Goal: Information Seeking & Learning: Learn about a topic

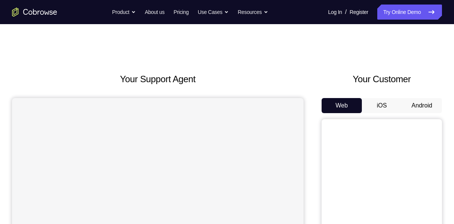
click at [428, 108] on button "Android" at bounding box center [422, 105] width 40 height 15
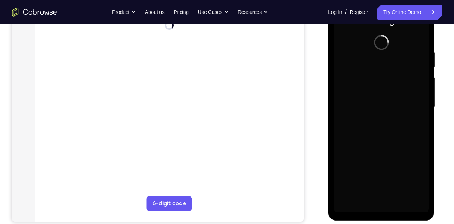
scroll to position [129, 0]
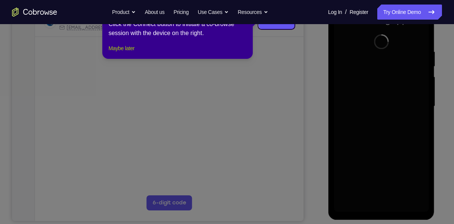
click at [124, 53] on button "Maybe later" at bounding box center [121, 48] width 26 height 9
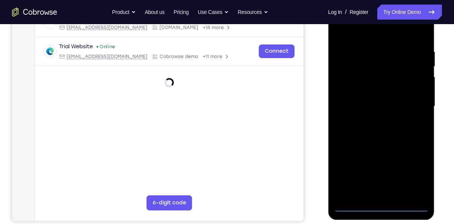
click at [380, 205] on div at bounding box center [381, 106] width 95 height 211
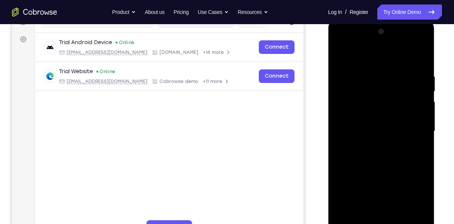
click at [415, 196] on div at bounding box center [381, 131] width 95 height 211
click at [341, 41] on div at bounding box center [381, 131] width 95 height 211
click at [417, 132] on div at bounding box center [381, 131] width 95 height 211
click at [372, 146] on div at bounding box center [381, 131] width 95 height 211
click at [365, 123] on div at bounding box center [381, 131] width 95 height 211
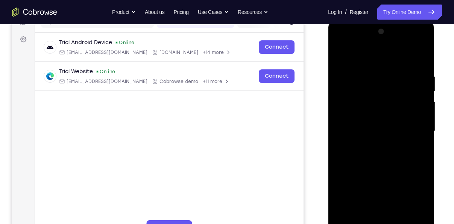
click at [358, 116] on div at bounding box center [381, 131] width 95 height 211
click at [382, 131] on div at bounding box center [381, 131] width 95 height 211
click at [386, 157] on div at bounding box center [381, 131] width 95 height 211
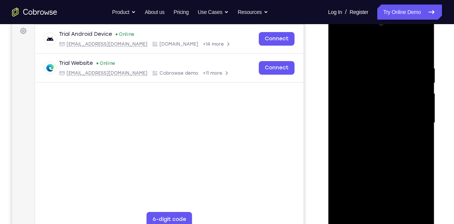
scroll to position [114, 0]
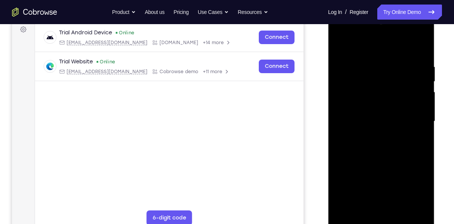
click at [383, 153] on div at bounding box center [381, 121] width 95 height 211
click at [423, 44] on div at bounding box center [381, 121] width 95 height 211
click at [401, 210] on div at bounding box center [381, 121] width 95 height 211
click at [382, 161] on div at bounding box center [381, 121] width 95 height 211
click at [368, 115] on div at bounding box center [381, 121] width 95 height 211
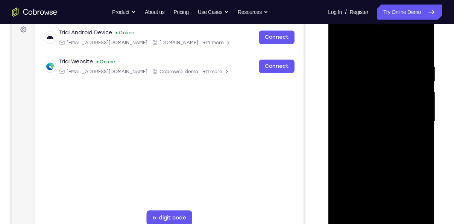
click at [361, 194] on div at bounding box center [381, 121] width 95 height 211
click at [374, 192] on div at bounding box center [381, 121] width 95 height 211
click at [369, 186] on div at bounding box center [381, 121] width 95 height 211
click at [339, 46] on div at bounding box center [381, 121] width 95 height 211
click at [341, 44] on div at bounding box center [381, 121] width 95 height 211
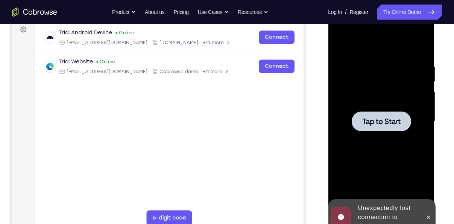
click at [381, 126] on div at bounding box center [380, 121] width 59 height 20
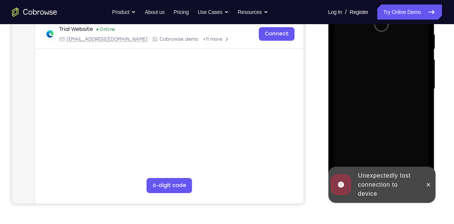
scroll to position [147, 0]
click at [431, 184] on icon at bounding box center [428, 184] width 6 height 6
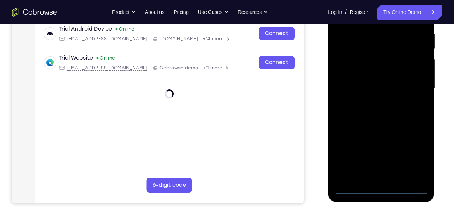
click at [381, 187] on div at bounding box center [381, 88] width 95 height 211
click at [407, 155] on div at bounding box center [381, 88] width 95 height 211
click at [416, 155] on div at bounding box center [381, 88] width 95 height 211
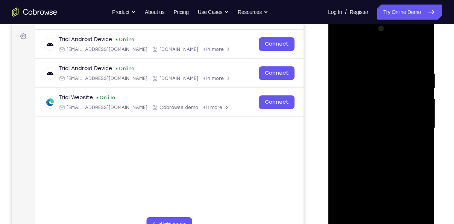
scroll to position [106, 0]
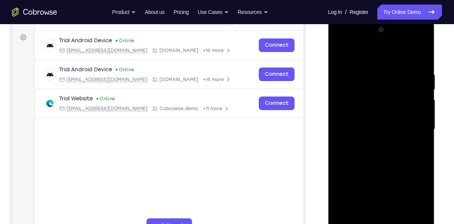
click at [339, 40] on div at bounding box center [381, 129] width 95 height 211
click at [414, 124] on div at bounding box center [381, 129] width 95 height 211
click at [371, 140] on div at bounding box center [381, 129] width 95 height 211
click at [368, 123] on div at bounding box center [381, 129] width 95 height 211
click at [367, 114] on div at bounding box center [381, 129] width 95 height 211
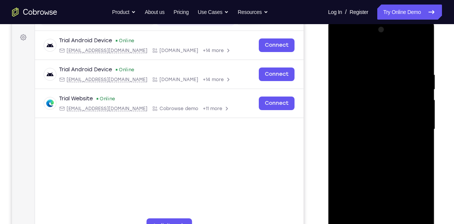
click at [381, 131] on div at bounding box center [381, 129] width 95 height 211
click at [380, 149] on div at bounding box center [381, 129] width 95 height 211
click at [371, 62] on div at bounding box center [381, 129] width 95 height 211
click at [389, 164] on div at bounding box center [381, 129] width 95 height 211
click at [373, 71] on div at bounding box center [381, 129] width 95 height 211
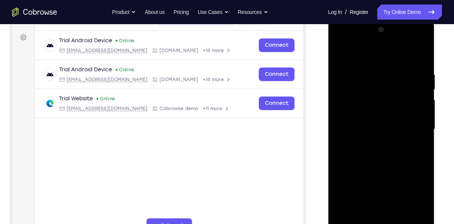
click at [412, 216] on div at bounding box center [381, 129] width 95 height 211
click at [415, 54] on div at bounding box center [381, 129] width 95 height 211
click at [410, 217] on div at bounding box center [381, 129] width 95 height 211
click at [406, 98] on div at bounding box center [381, 129] width 95 height 211
click at [421, 57] on div at bounding box center [381, 129] width 95 height 211
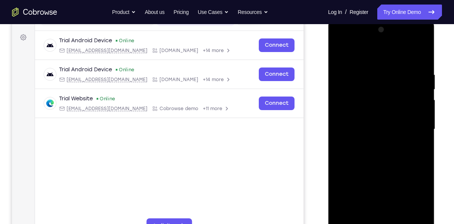
click at [423, 64] on div at bounding box center [381, 129] width 95 height 211
click at [422, 53] on div at bounding box center [381, 129] width 95 height 211
click at [338, 158] on div at bounding box center [381, 129] width 95 height 211
click at [424, 90] on div at bounding box center [381, 129] width 95 height 211
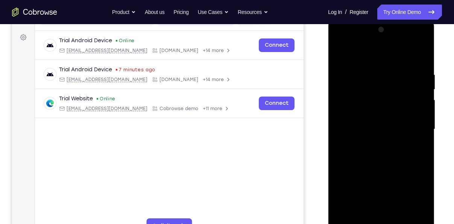
click at [340, 167] on div at bounding box center [381, 129] width 95 height 211
click at [425, 113] on div at bounding box center [381, 129] width 95 height 211
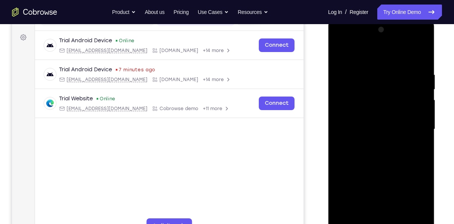
click at [425, 113] on div at bounding box center [381, 129] width 95 height 211
click at [446, 98] on div "Your Support Agent Your Customer Web iOS Android Next Steps We’d be happy to gi…" at bounding box center [227, 166] width 454 height 496
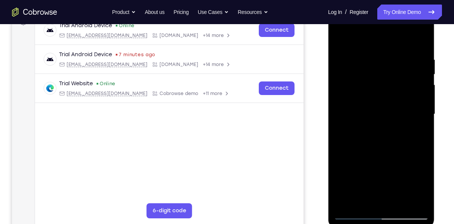
scroll to position [137, 0]
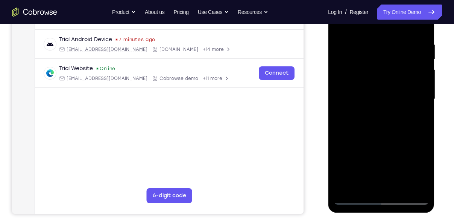
click at [412, 156] on div at bounding box center [381, 99] width 95 height 211
click at [423, 69] on div at bounding box center [381, 99] width 95 height 211
click at [396, 186] on div at bounding box center [381, 99] width 95 height 211
click at [385, 141] on div at bounding box center [381, 99] width 95 height 211
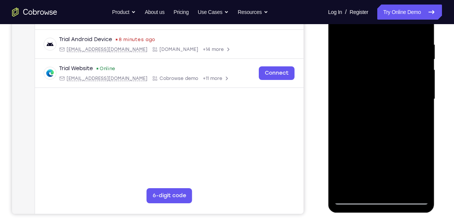
click at [426, 75] on div at bounding box center [381, 99] width 95 height 211
